Goal: Task Accomplishment & Management: Manage account settings

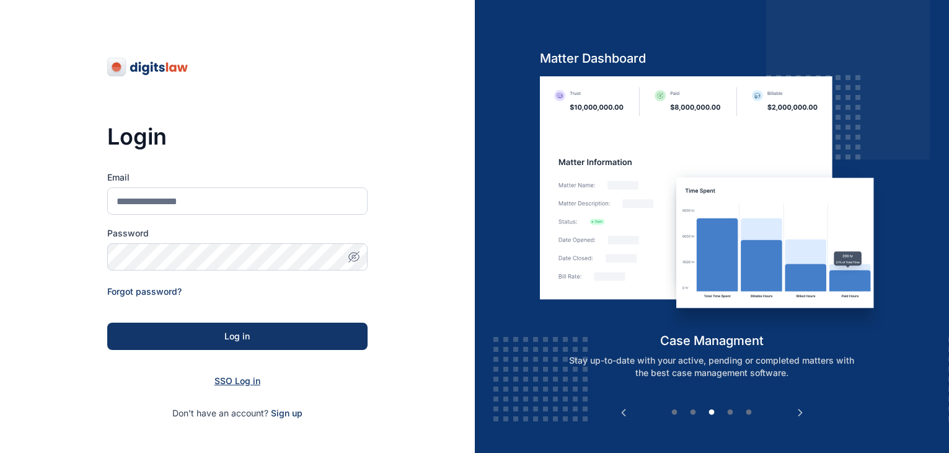
click at [241, 382] on span "SSO Log in" at bounding box center [238, 380] width 46 height 11
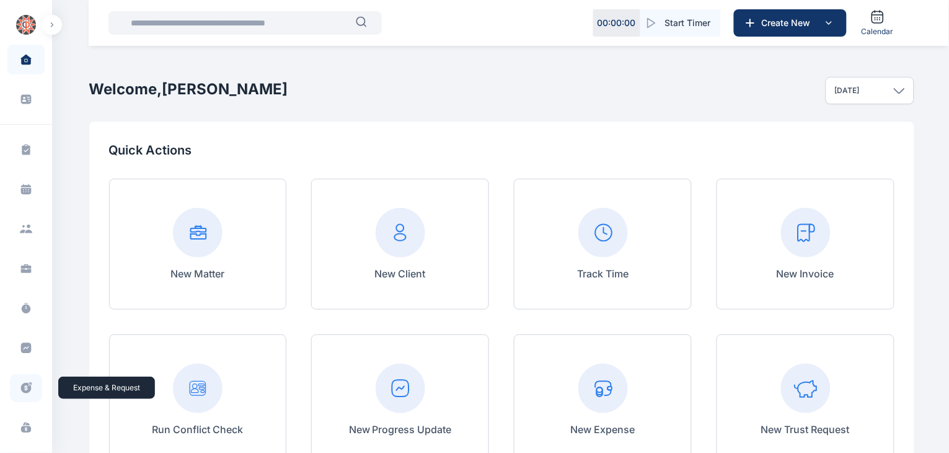
click at [22, 377] on span at bounding box center [26, 388] width 32 height 28
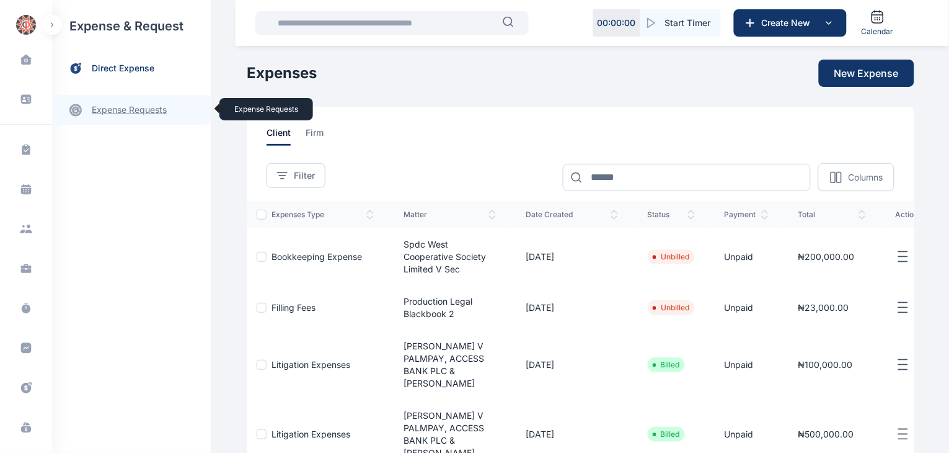
click at [139, 105] on link "expense requests expense requests" at bounding box center [131, 110] width 159 height 30
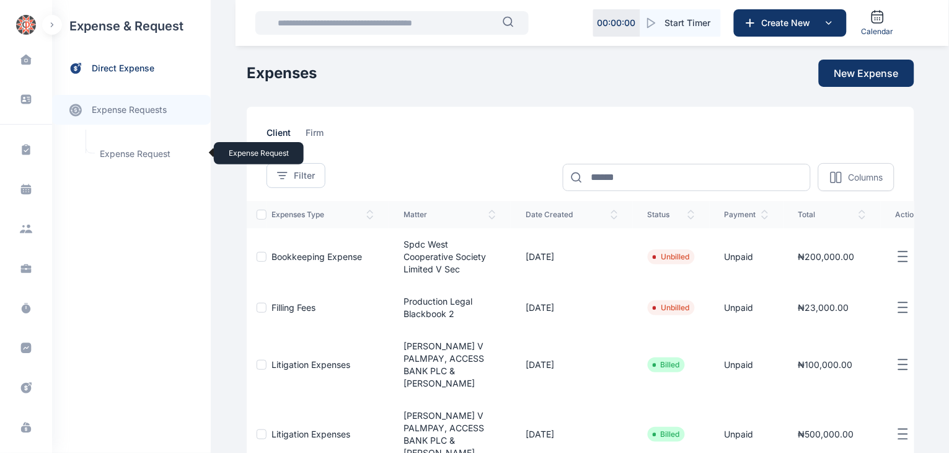
click at [144, 154] on span "Expense Request Expense Request" at bounding box center [148, 154] width 112 height 24
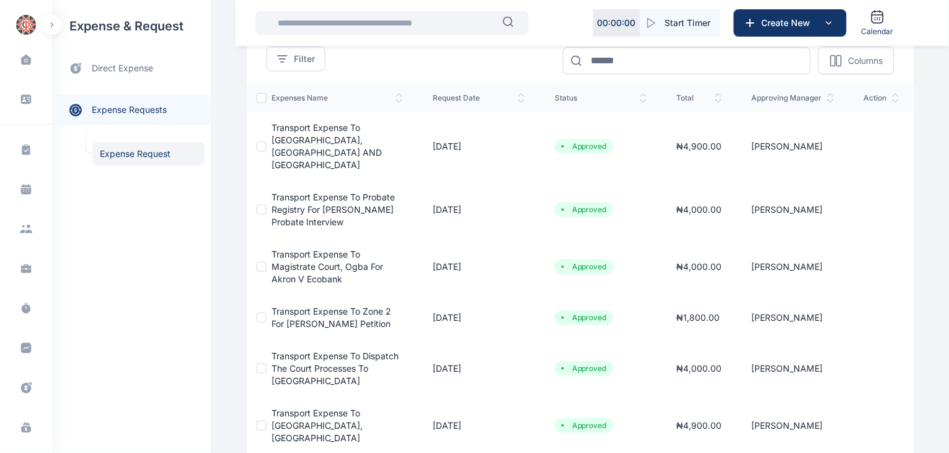
scroll to position [114, 0]
